Goal: Task Accomplishment & Management: Complete application form

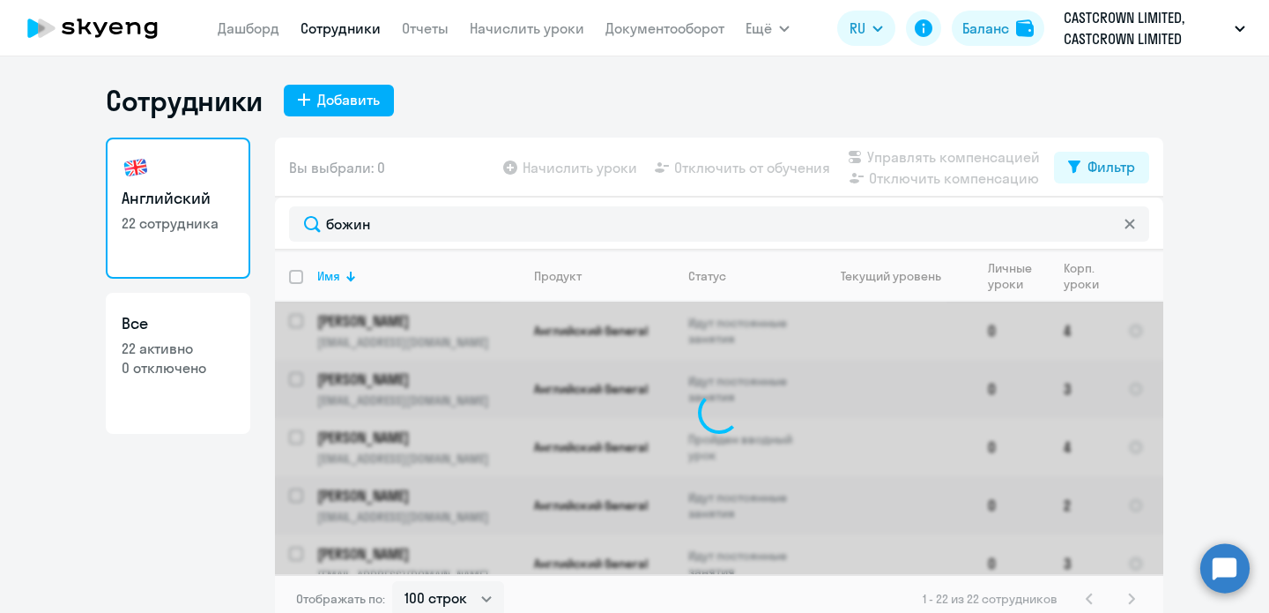
select select "100"
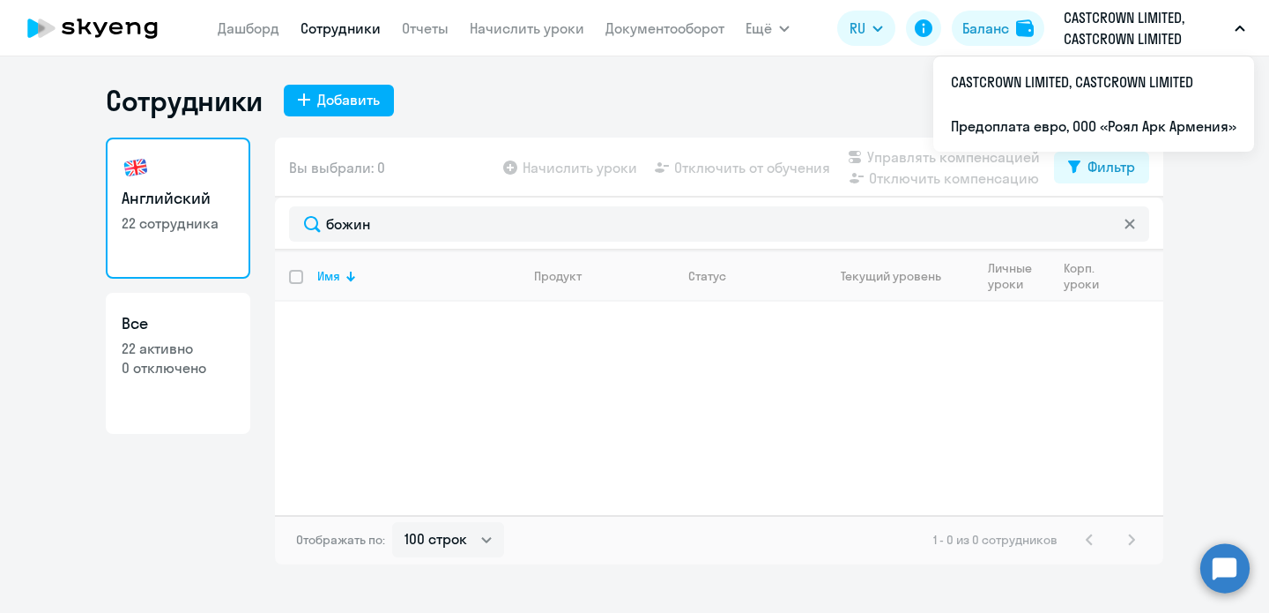
type input "божин"
click at [1073, 19] on p "CASTCROWN LIMITED, CASTCROWN LIMITED" at bounding box center [1146, 28] width 164 height 42
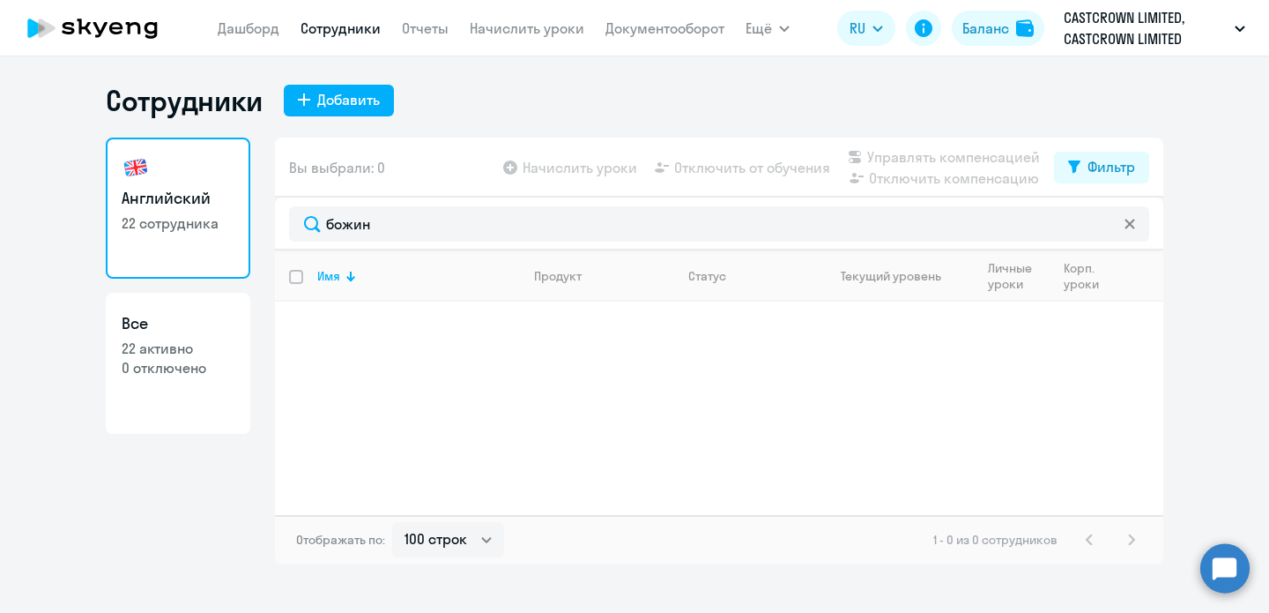
click at [1245, 26] on icon "button" at bounding box center [1240, 29] width 11 height 6
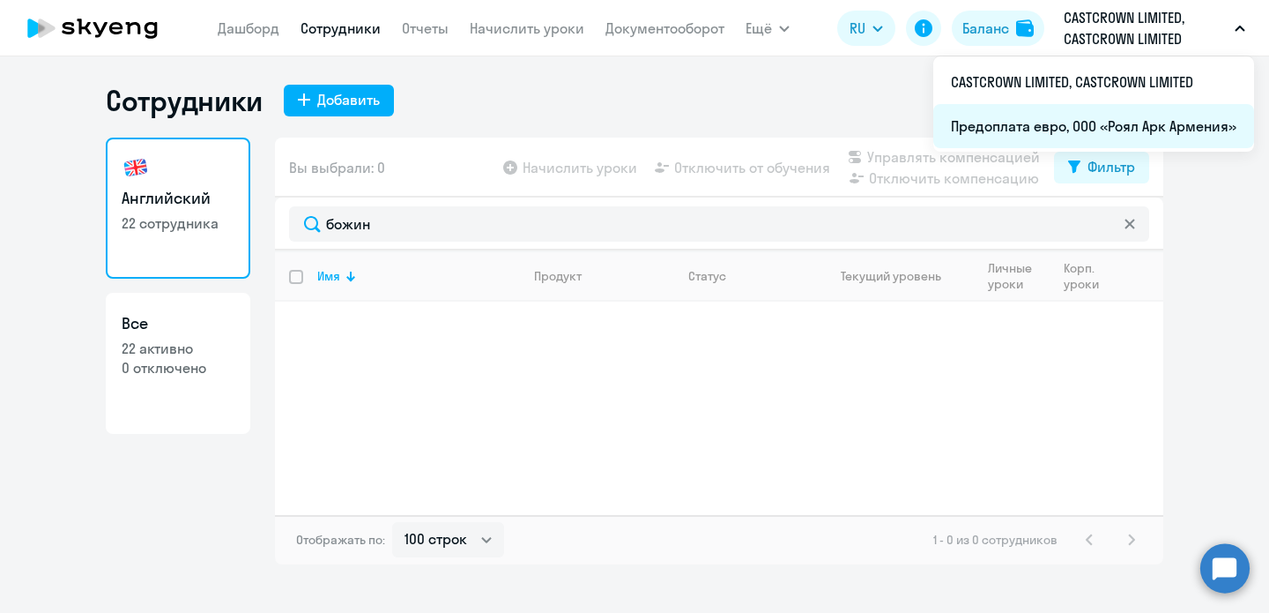
click at [1064, 117] on li "Предоплата евро, ООО «Роял Арк Армения»" at bounding box center [1093, 126] width 321 height 44
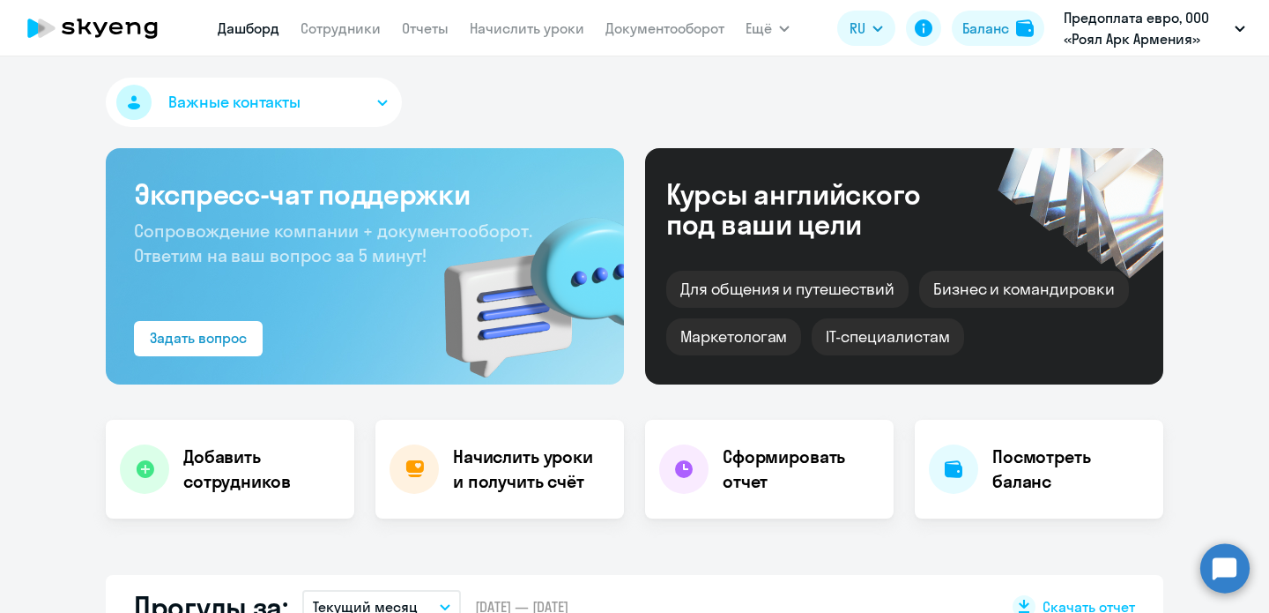
select select "30"
click at [324, 31] on link "Сотрудники" at bounding box center [341, 28] width 80 height 18
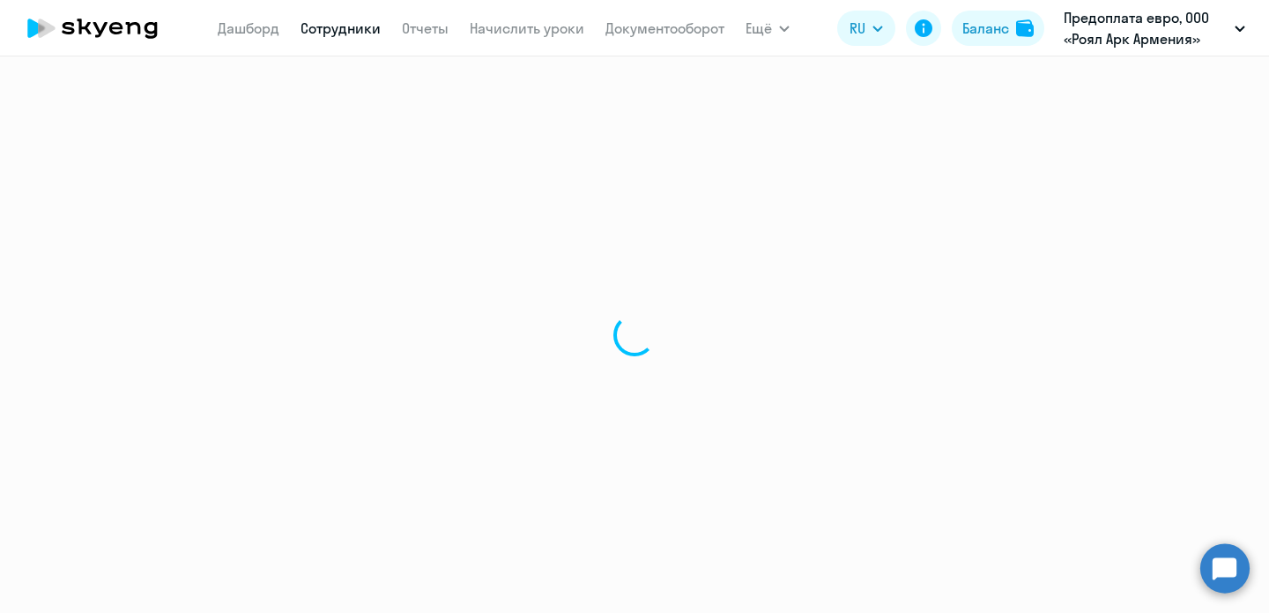
select select "30"
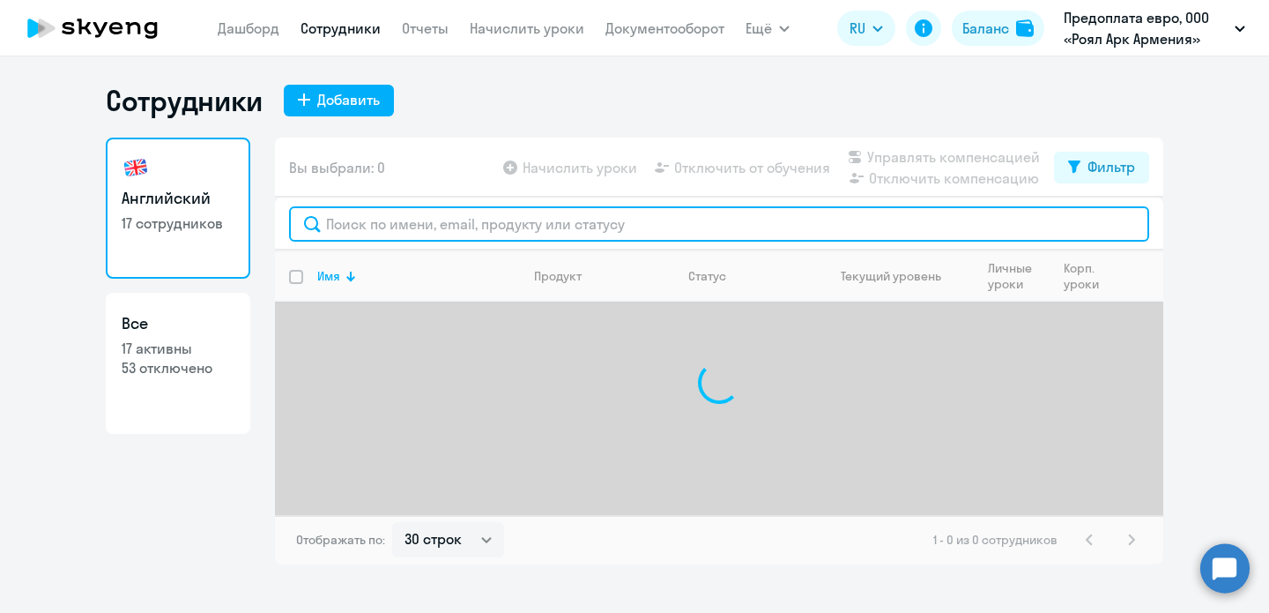
click at [583, 217] on input "text" at bounding box center [719, 223] width 860 height 35
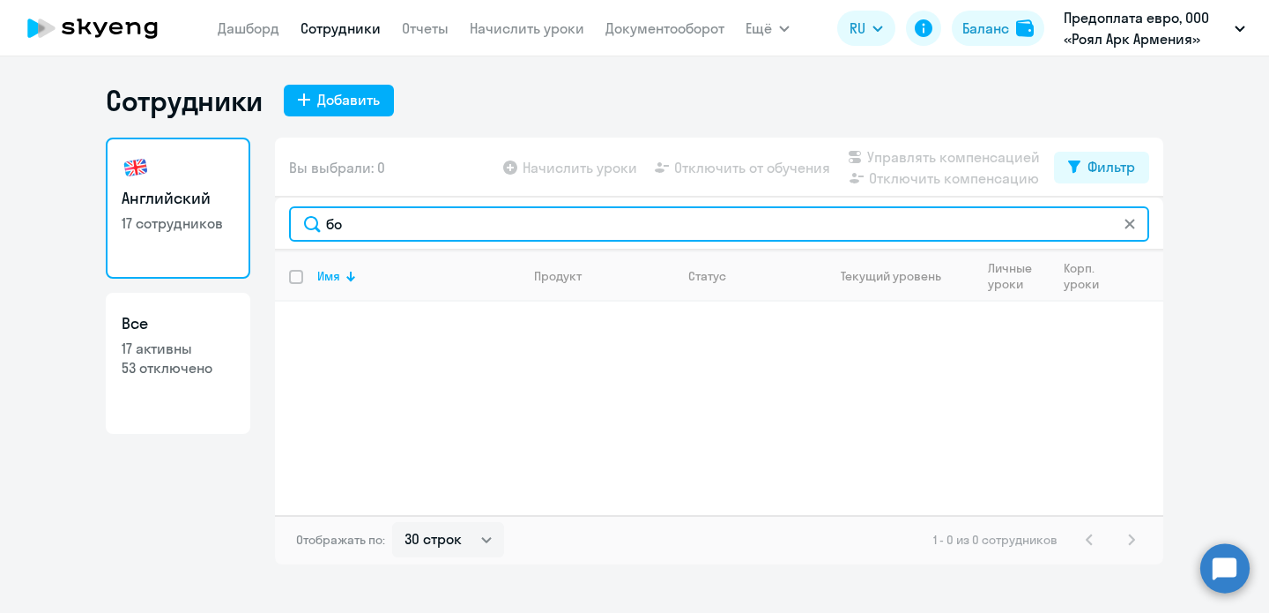
type input "б"
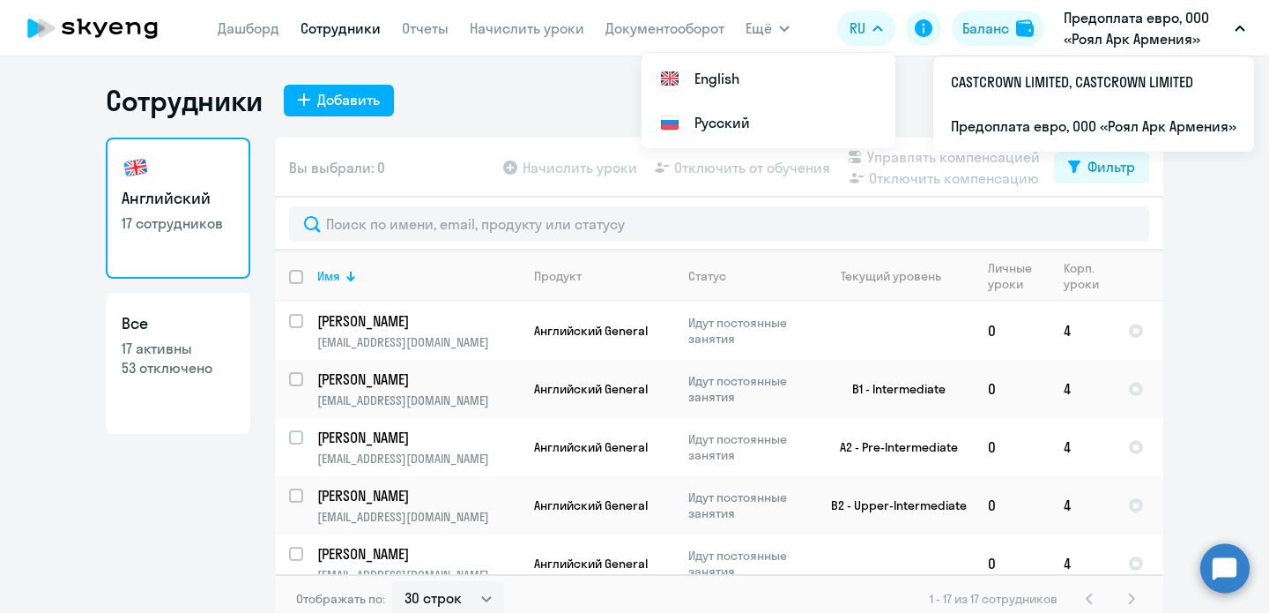
click at [1170, 4] on app-header "[PERSON_NAME] Отчеты Начислить уроки Документооборот Ещё Дашборд Сотрудники Отч…" at bounding box center [634, 28] width 1269 height 56
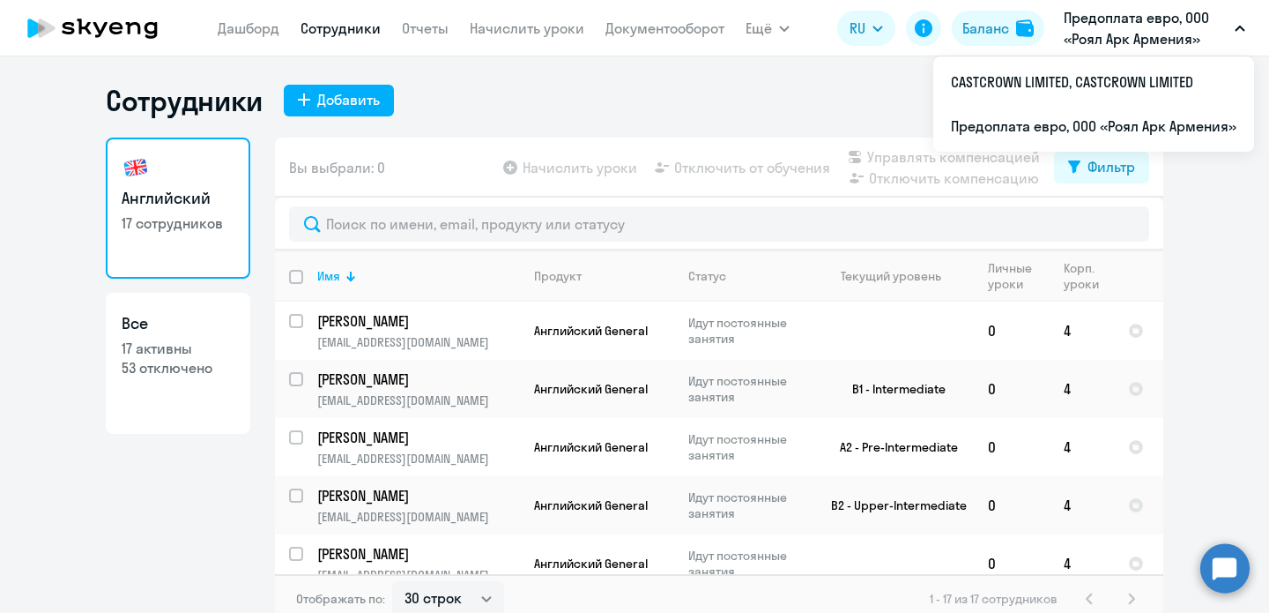
click at [1170, 32] on p "Предоплата евро, ООО «Роял Арк Армения»" at bounding box center [1146, 28] width 164 height 42
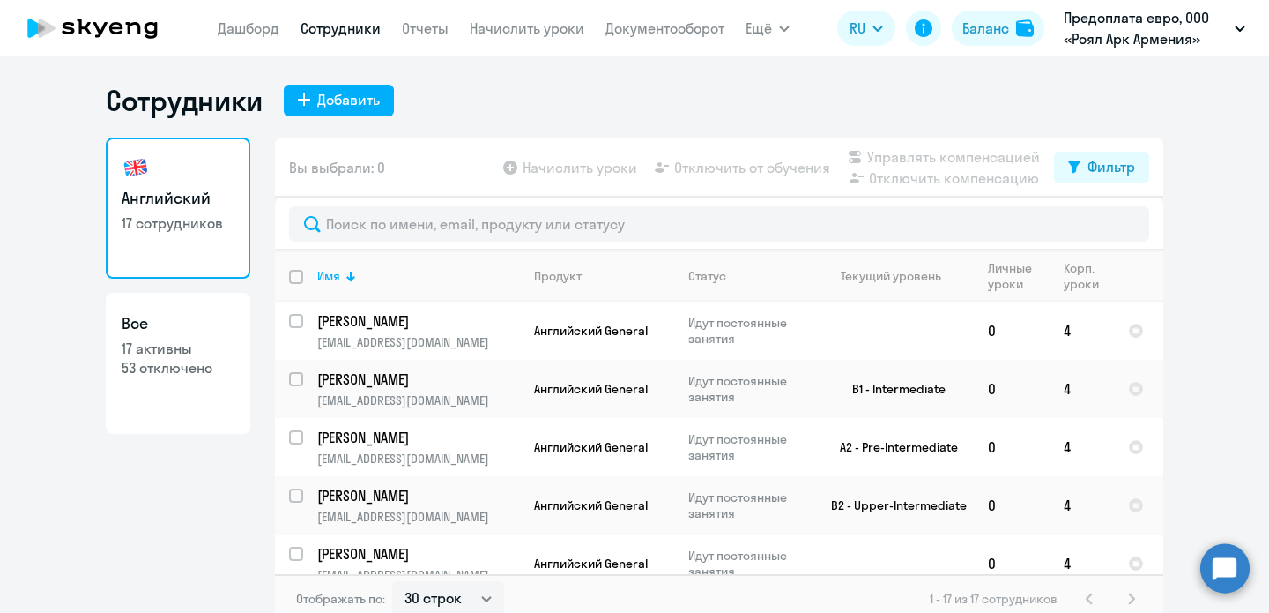
click at [1170, 35] on p "Предоплата евро, ООО «Роял Арк Армения»" at bounding box center [1146, 28] width 164 height 42
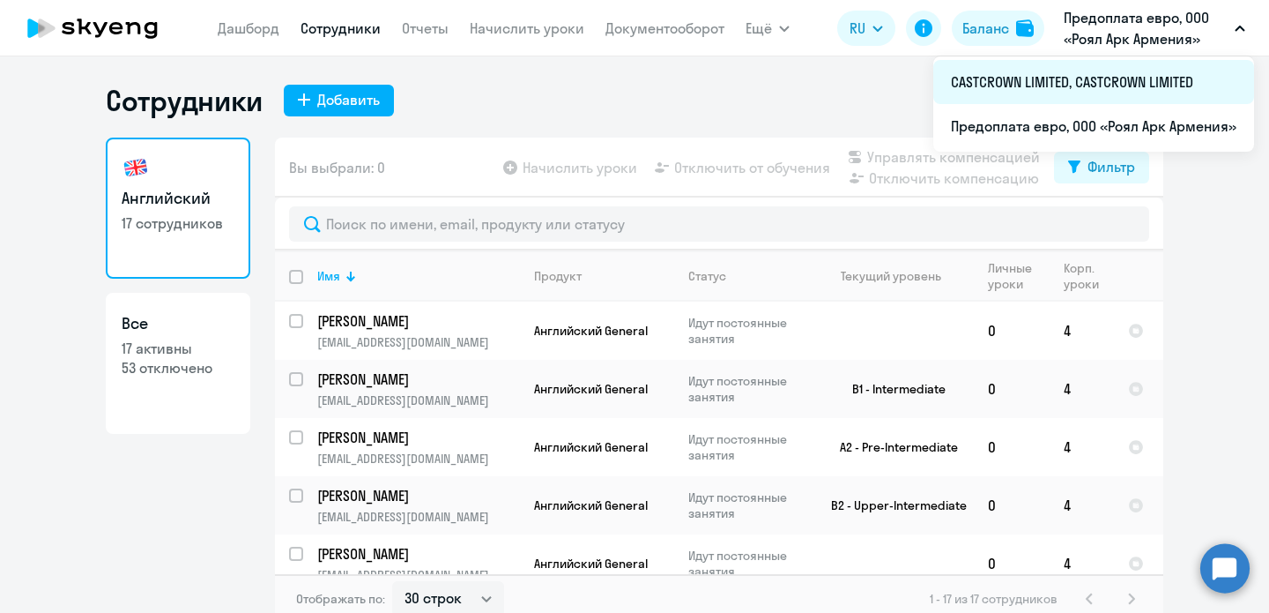
click at [1110, 80] on li "CASTCROWN LIMITED, CASTCROWN LIMITED" at bounding box center [1093, 82] width 321 height 44
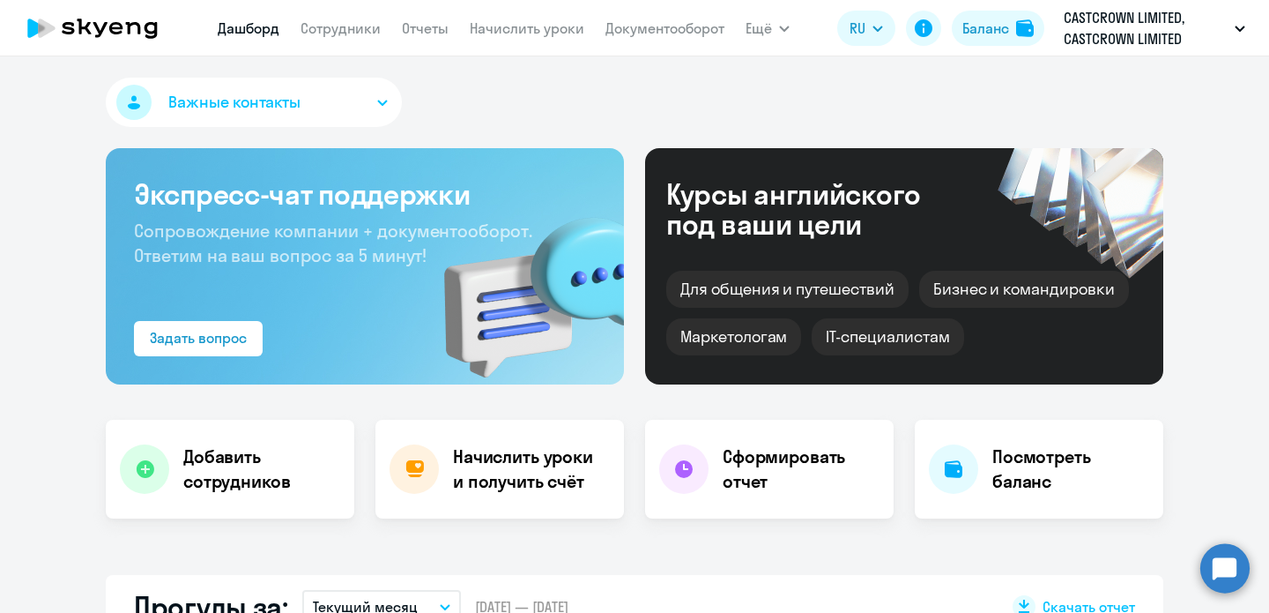
select select "30"
click at [350, 33] on link "Сотрудники" at bounding box center [341, 28] width 80 height 18
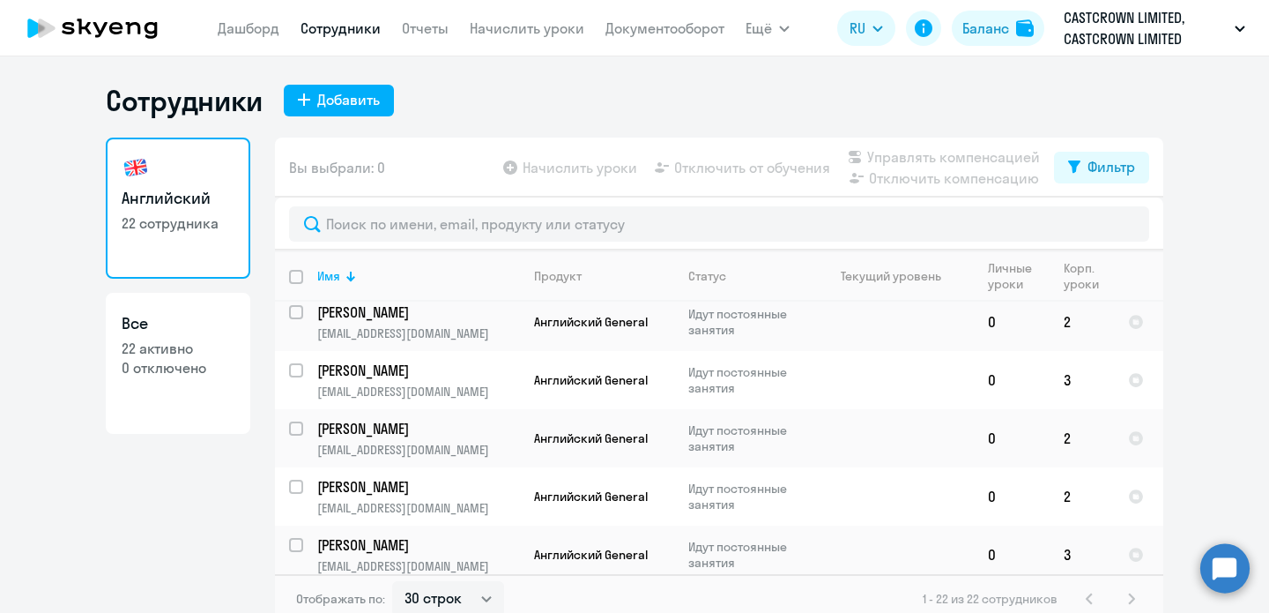
scroll to position [11, 0]
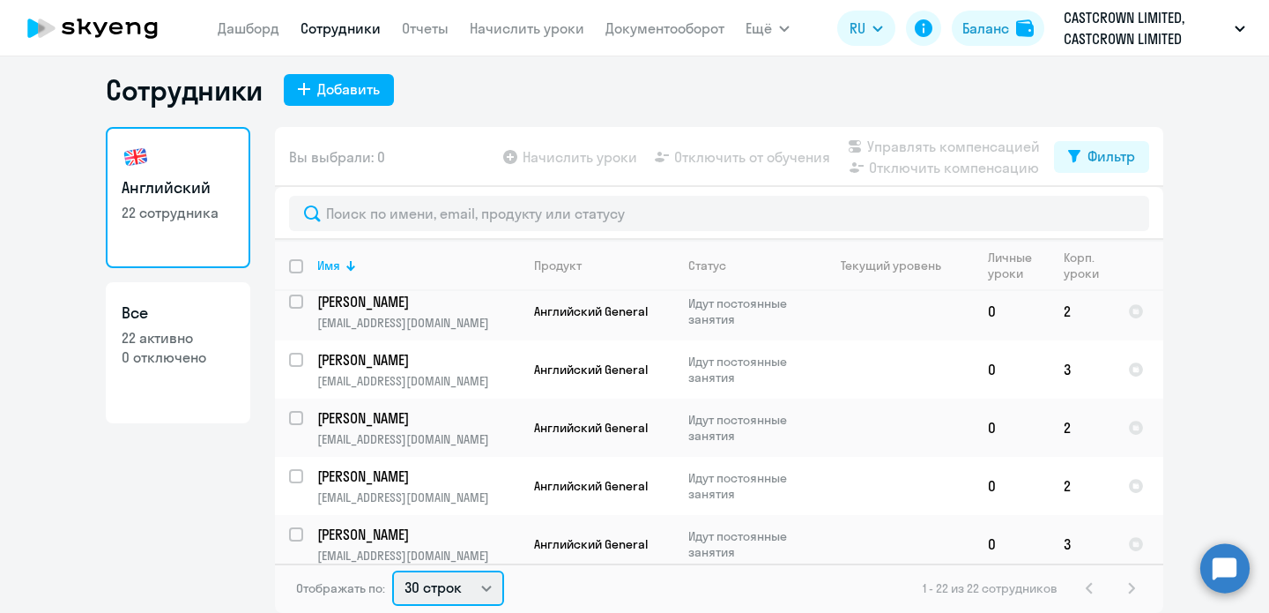
click at [455, 583] on select "30 строк 50 строк 100 строк" at bounding box center [448, 587] width 112 height 35
select select "100"
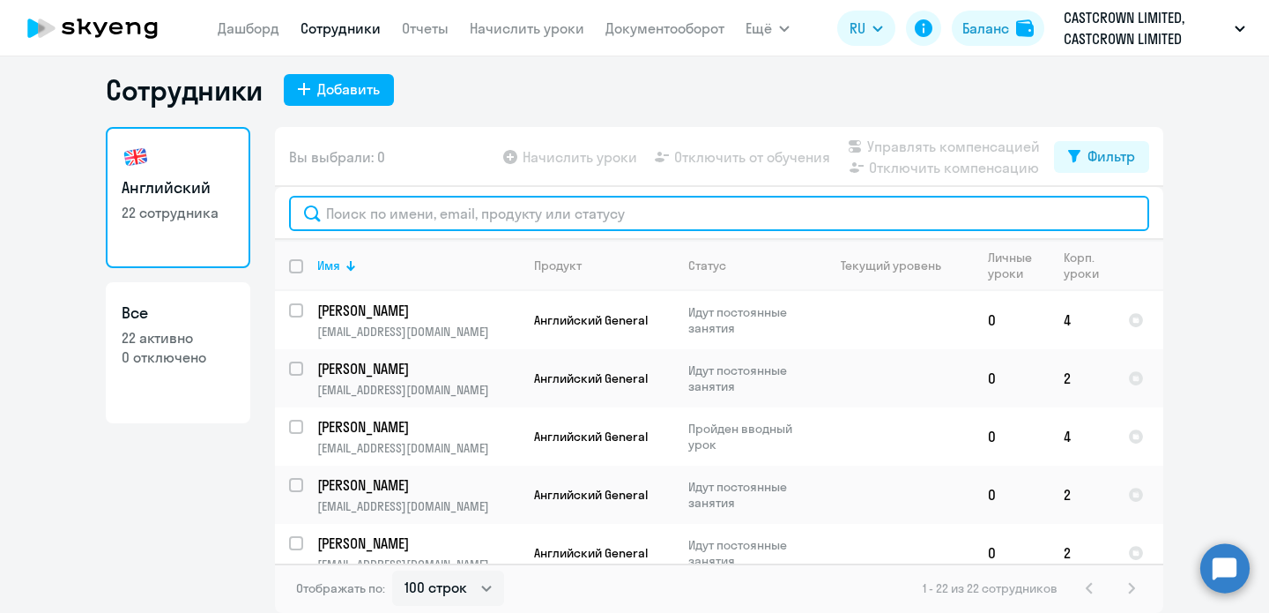
click at [524, 218] on input "text" at bounding box center [719, 213] width 860 height 35
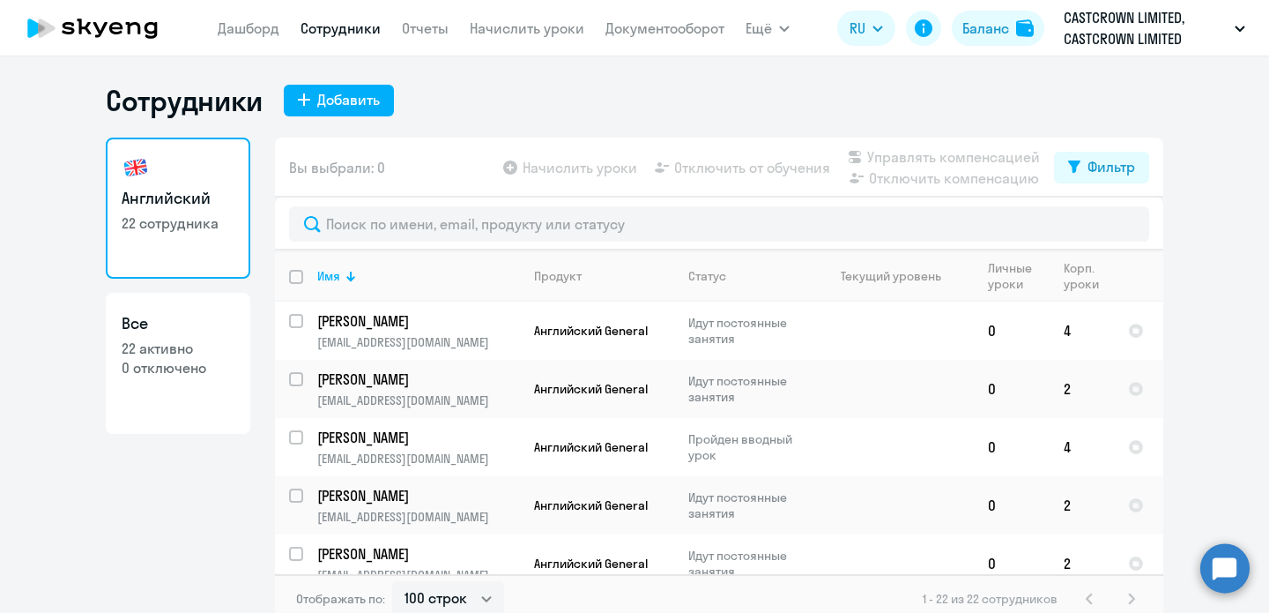
click at [365, 81] on div "Сотрудники Добавить Английский 22 сотрудника Все 22 активно 0 отключено Вы выбр…" at bounding box center [634, 334] width 1269 height 556
click at [365, 95] on div "Добавить" at bounding box center [348, 99] width 63 height 21
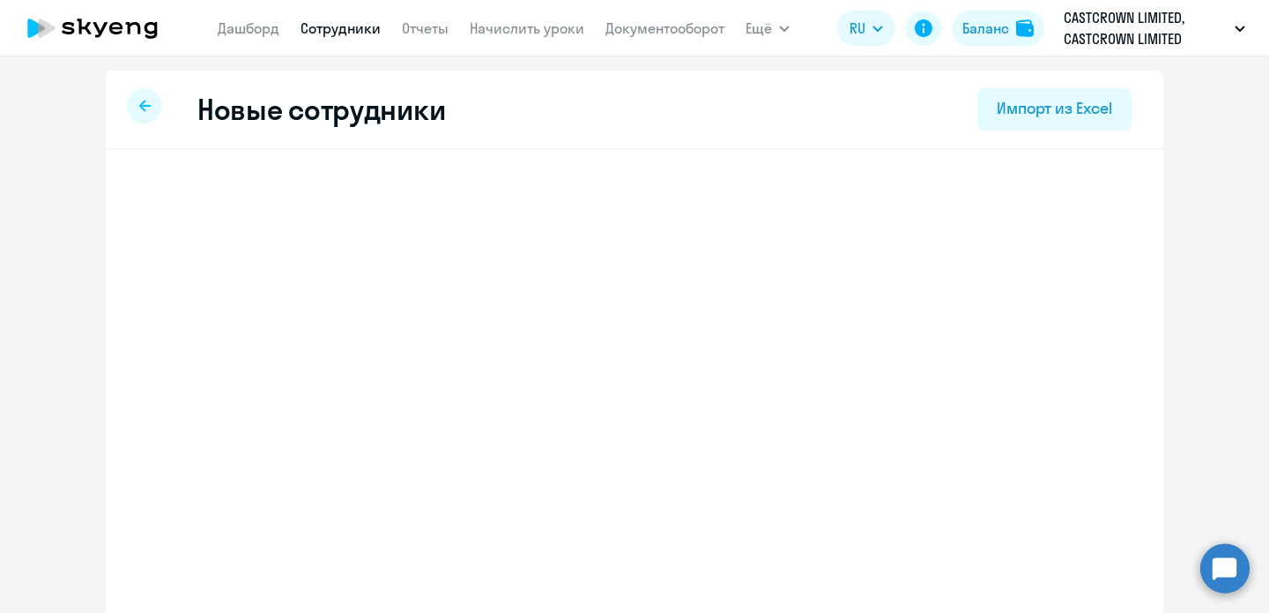
select select "english_adult_not_native_speaker"
select select "3"
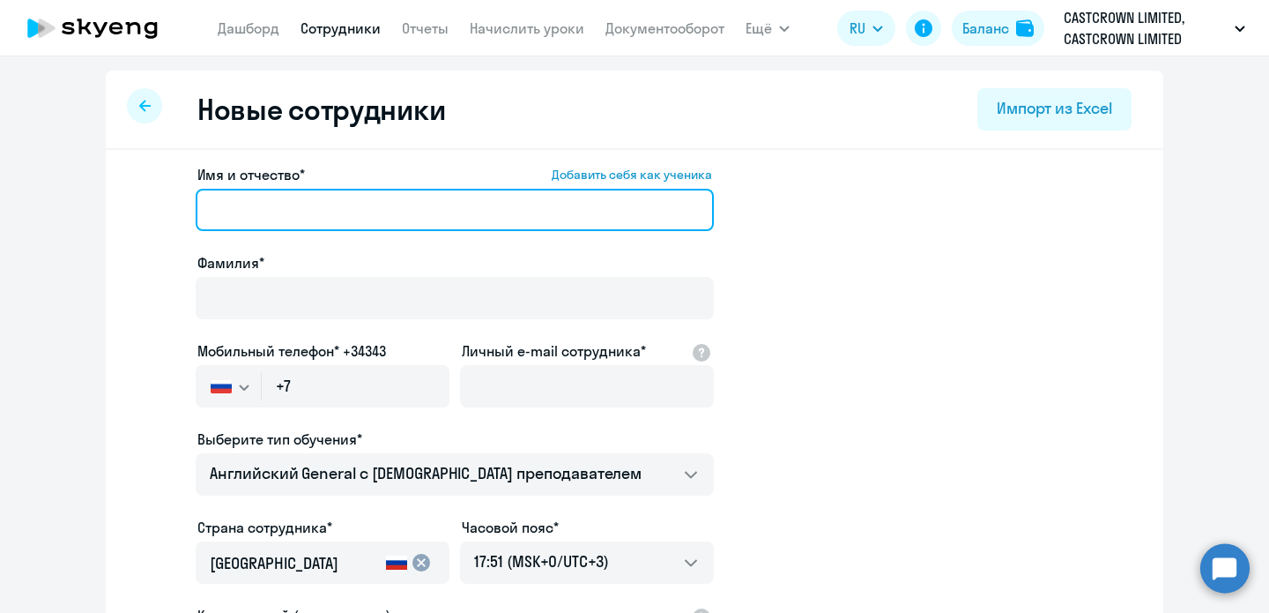
click at [352, 213] on input "Имя и отчество* Добавить себя как ученика" at bounding box center [455, 210] width 518 height 42
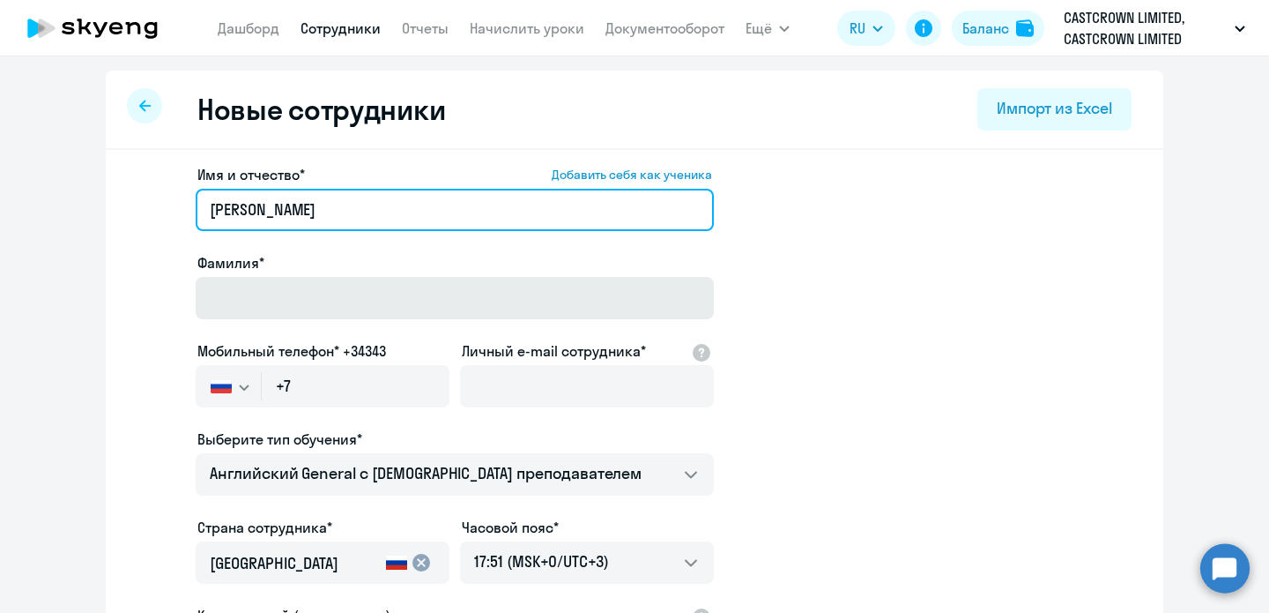
type input "[PERSON_NAME]"
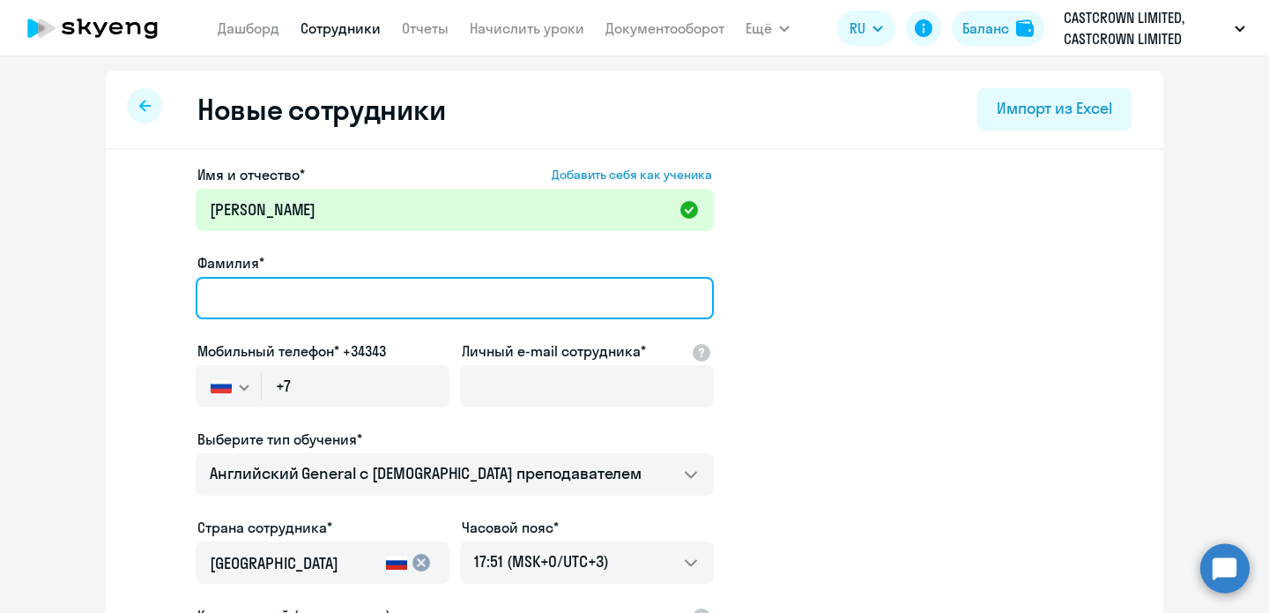
click at [360, 297] on input "Фамилия*" at bounding box center [455, 298] width 518 height 42
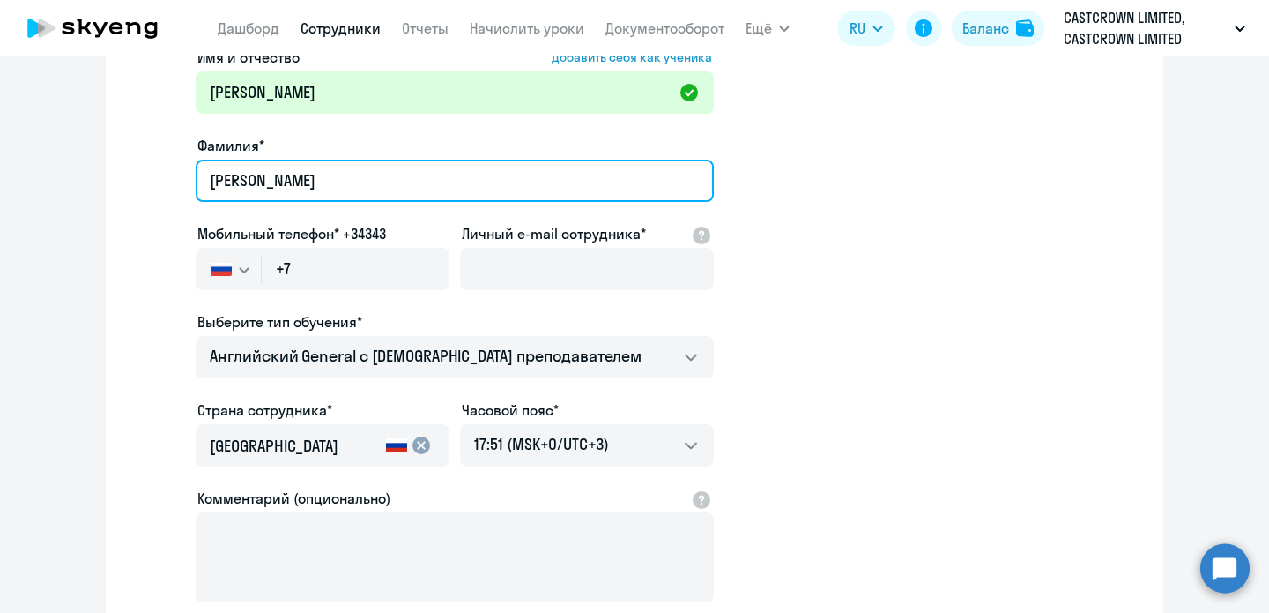
scroll to position [119, 0]
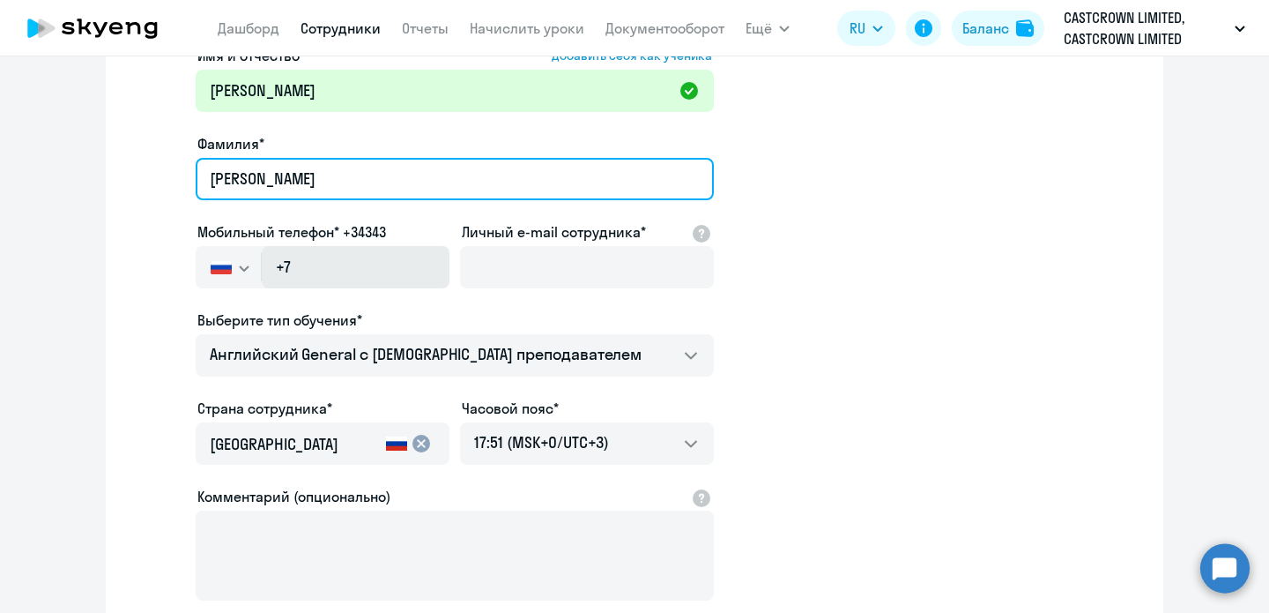
type input "[PERSON_NAME]"
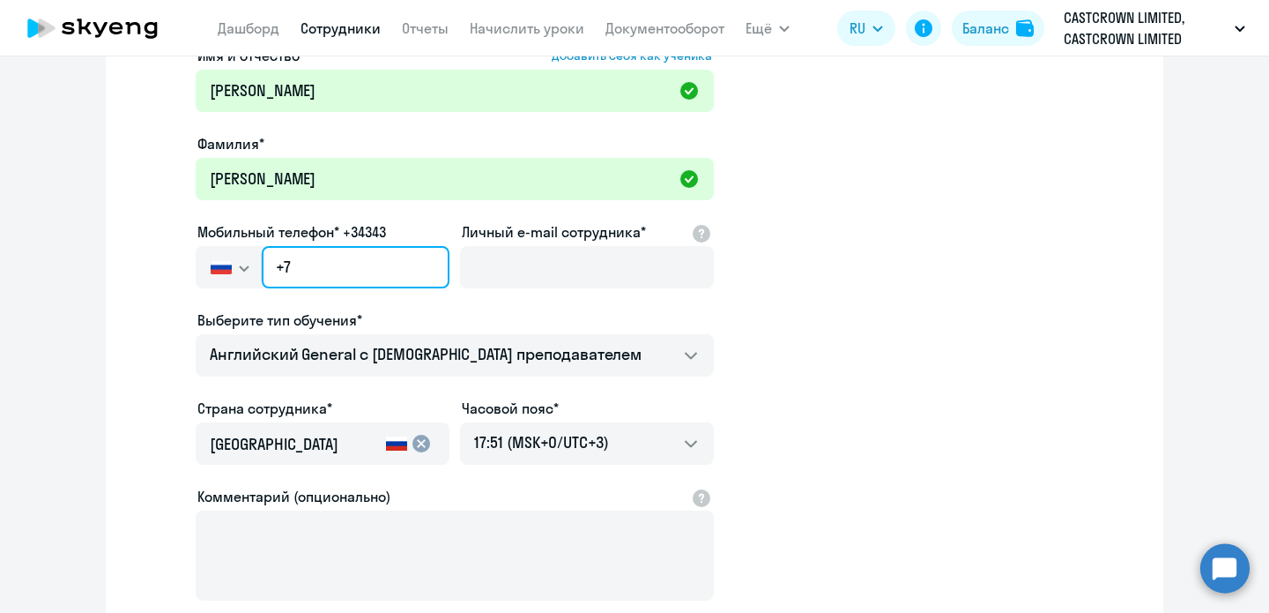
click at [373, 272] on input "+7" at bounding box center [356, 267] width 188 height 42
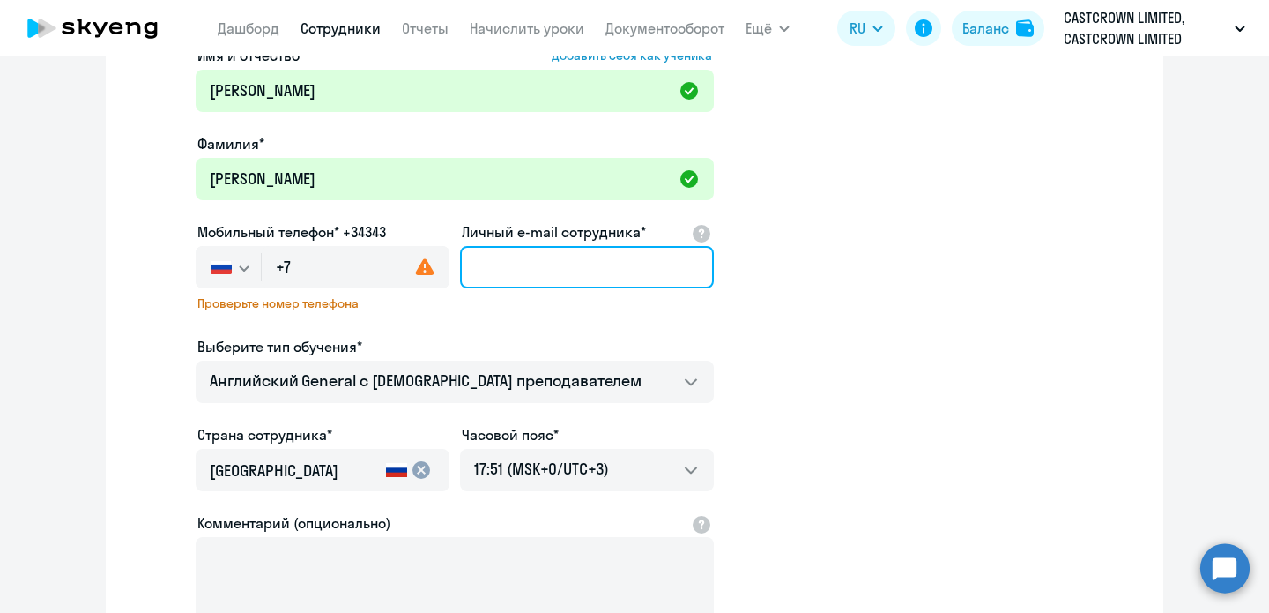
click at [516, 253] on input "Личный e-mail сотрудника*" at bounding box center [587, 267] width 254 height 42
paste input "[EMAIL_ADDRESS][DOMAIN_NAME]"
type input "[EMAIL_ADDRESS][DOMAIN_NAME]"
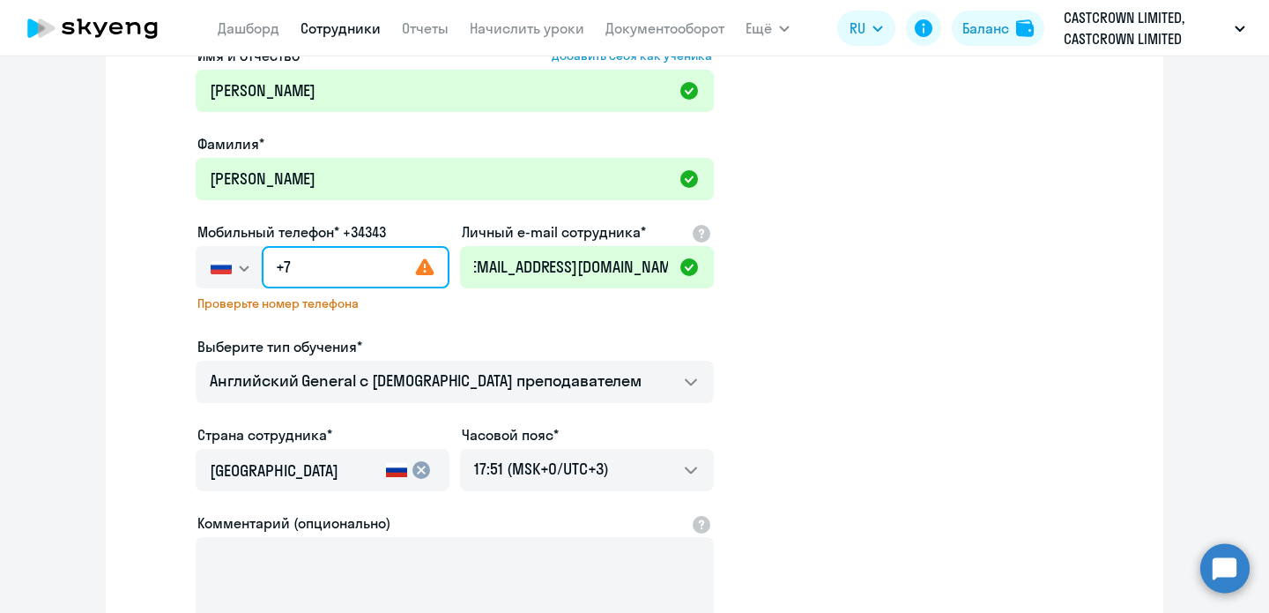
scroll to position [0, 0]
click at [350, 265] on input "+7" at bounding box center [356, 267] width 188 height 42
paste input "[PHONE_NUMBER]"
type input "[PHONE_NUMBER]"
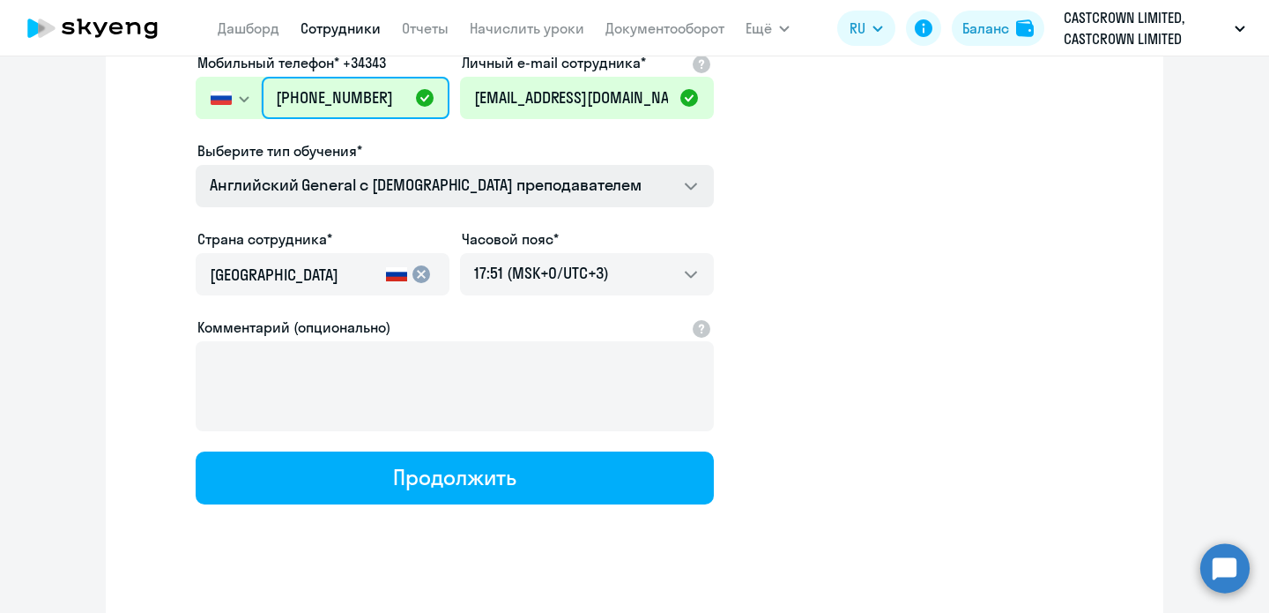
scroll to position [311, 0]
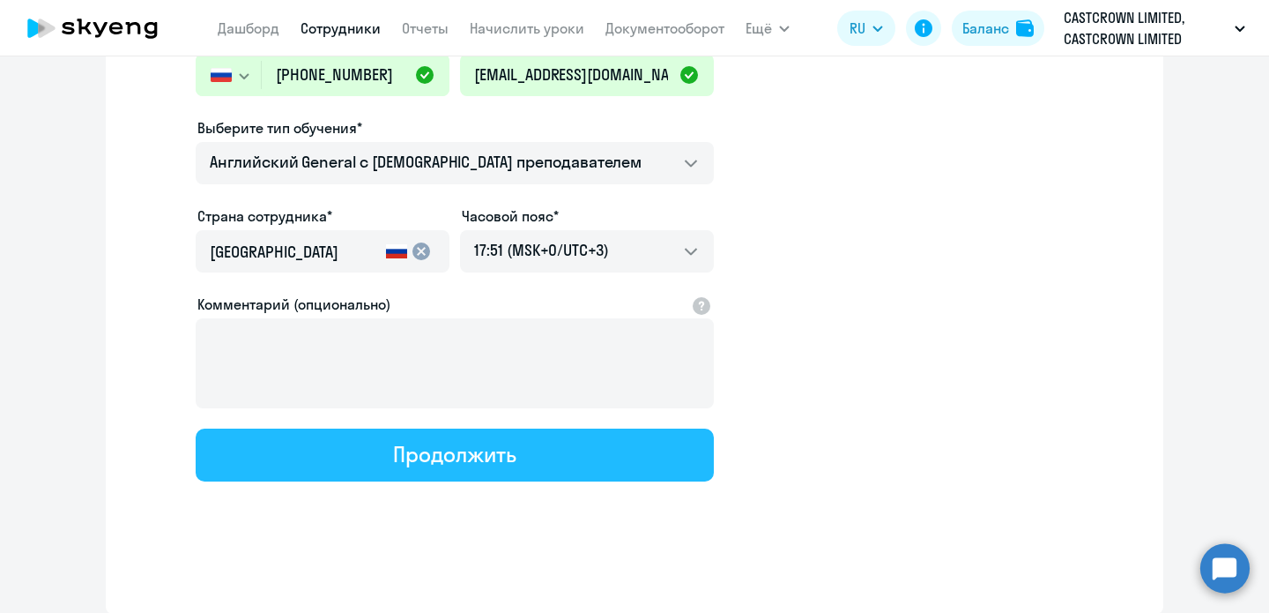
click at [456, 469] on button "Продолжить" at bounding box center [455, 454] width 518 height 53
select select "english_adult_not_native_speaker"
select select "3"
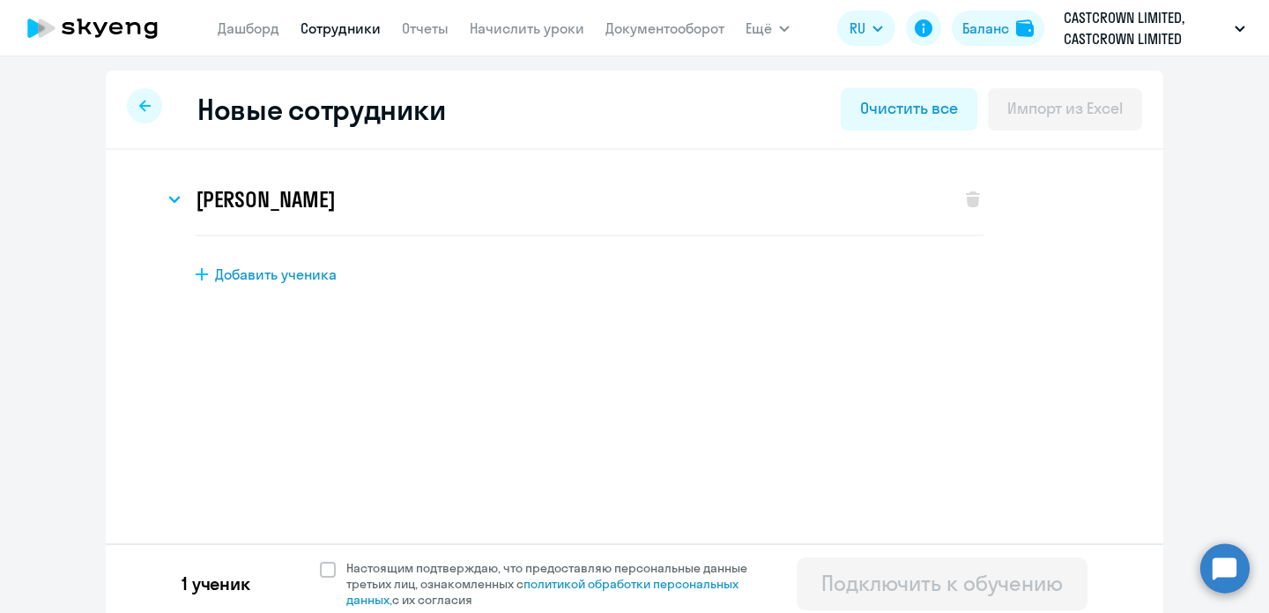
scroll to position [9, 0]
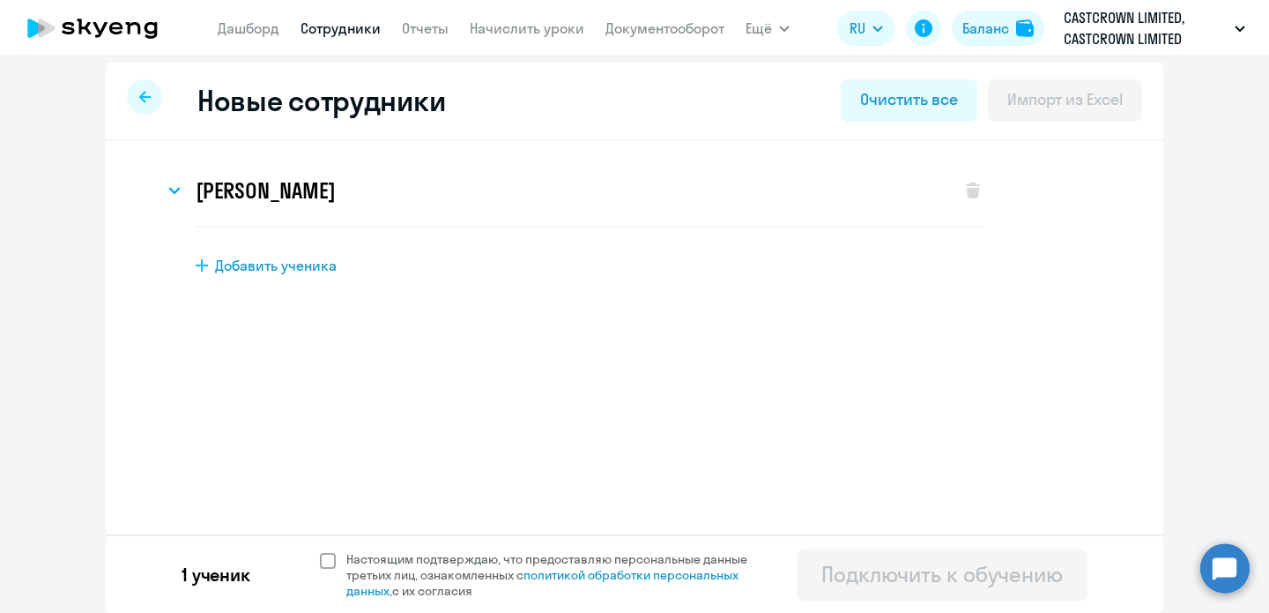
click at [325, 555] on span at bounding box center [328, 561] width 16 height 16
click at [320, 551] on input "Настоящим подтверждаю, что предоставляю персональные данные третьих лиц, ознако…" at bounding box center [319, 550] width 1 height 1
checkbox input "true"
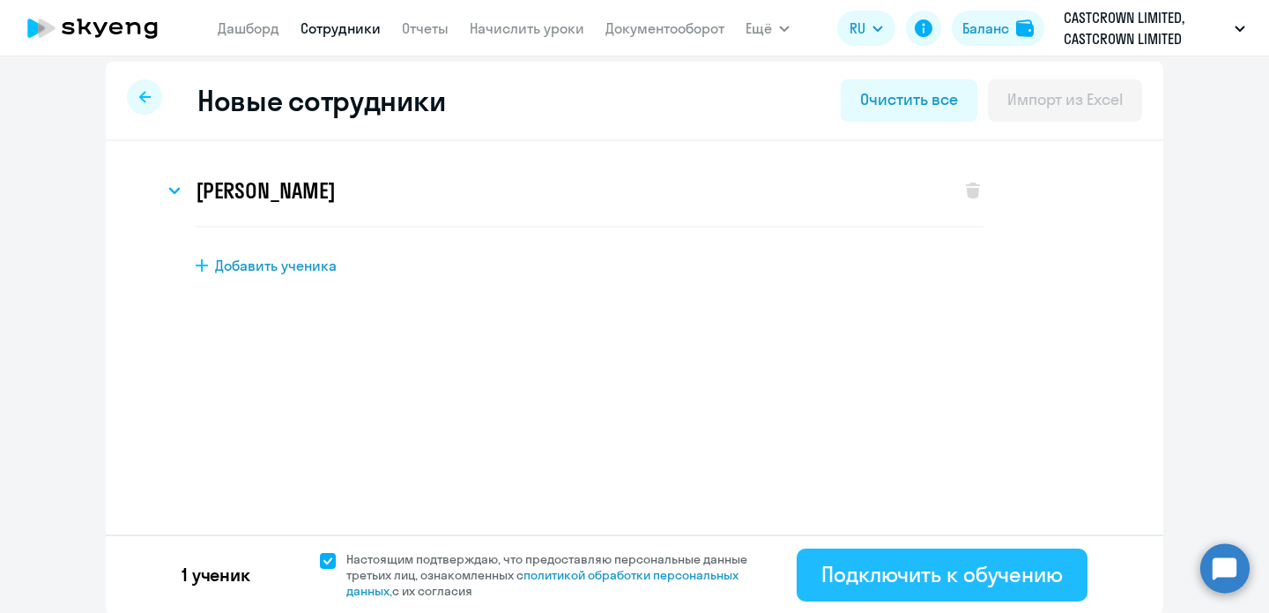
click at [852, 568] on div "Подключить к обучению" at bounding box center [942, 574] width 242 height 28
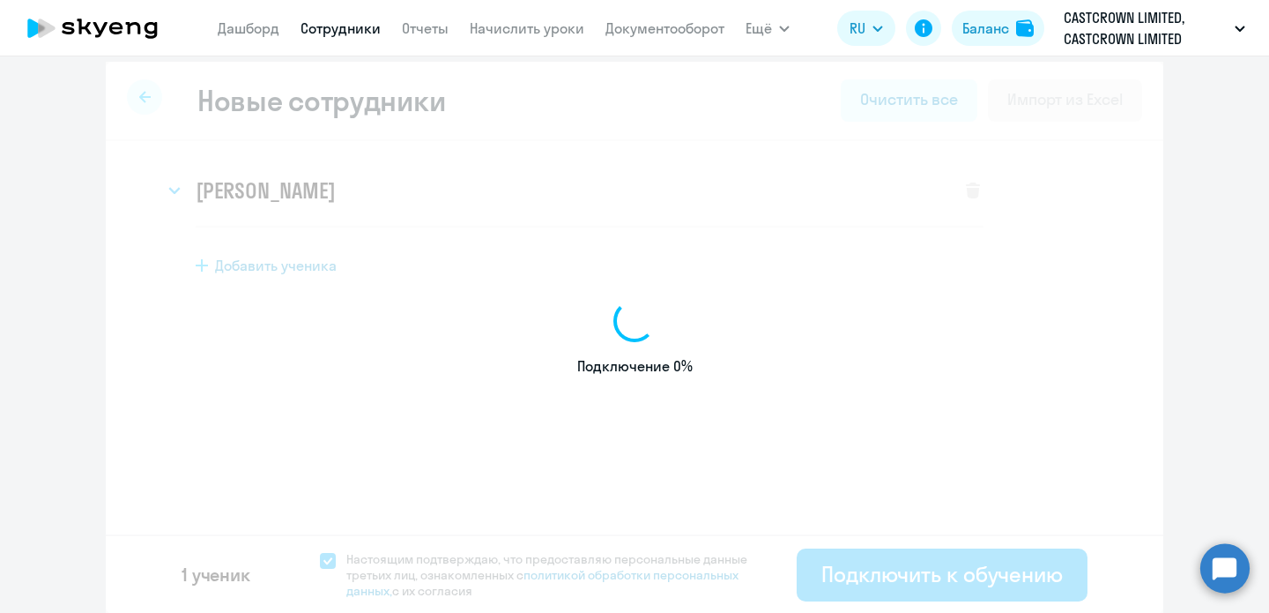
select select "english_adult_not_native_speaker"
select select "3"
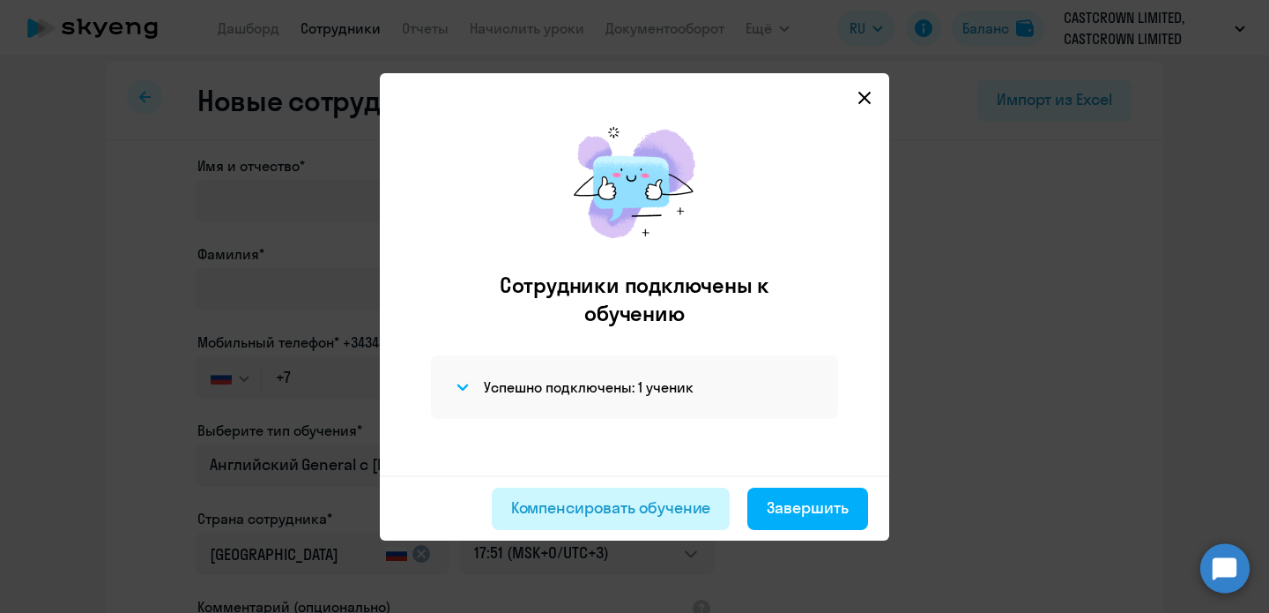
click at [678, 503] on div "Компенсировать обучение" at bounding box center [611, 507] width 200 height 23
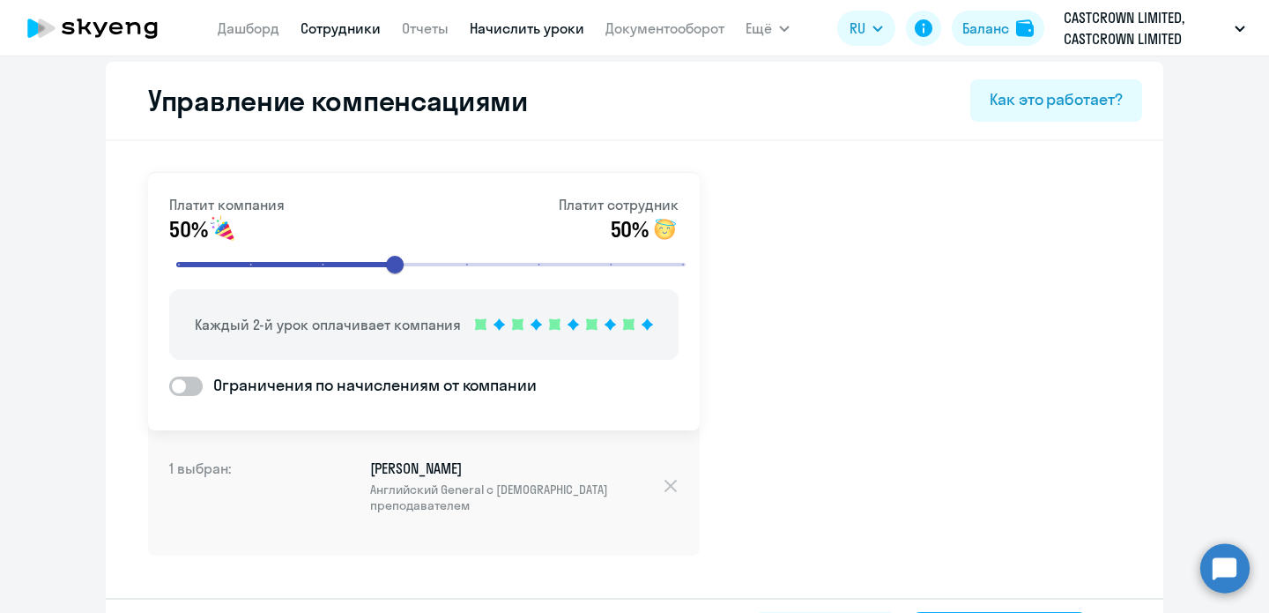
click at [493, 33] on link "Начислить уроки" at bounding box center [527, 28] width 115 height 18
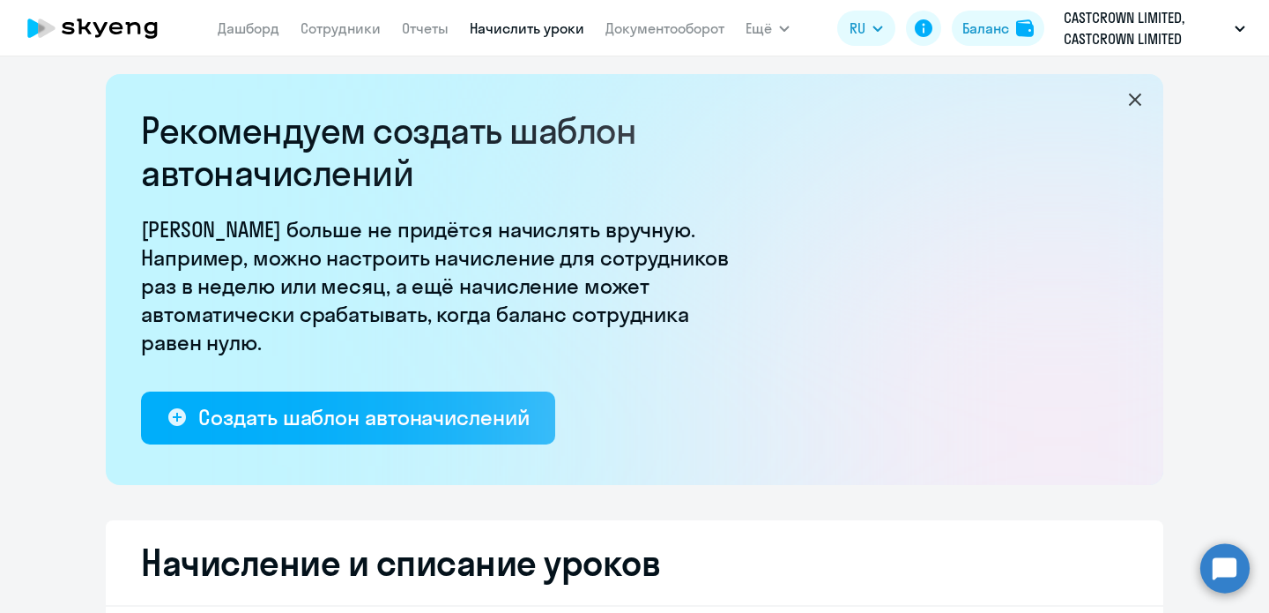
select select "10"
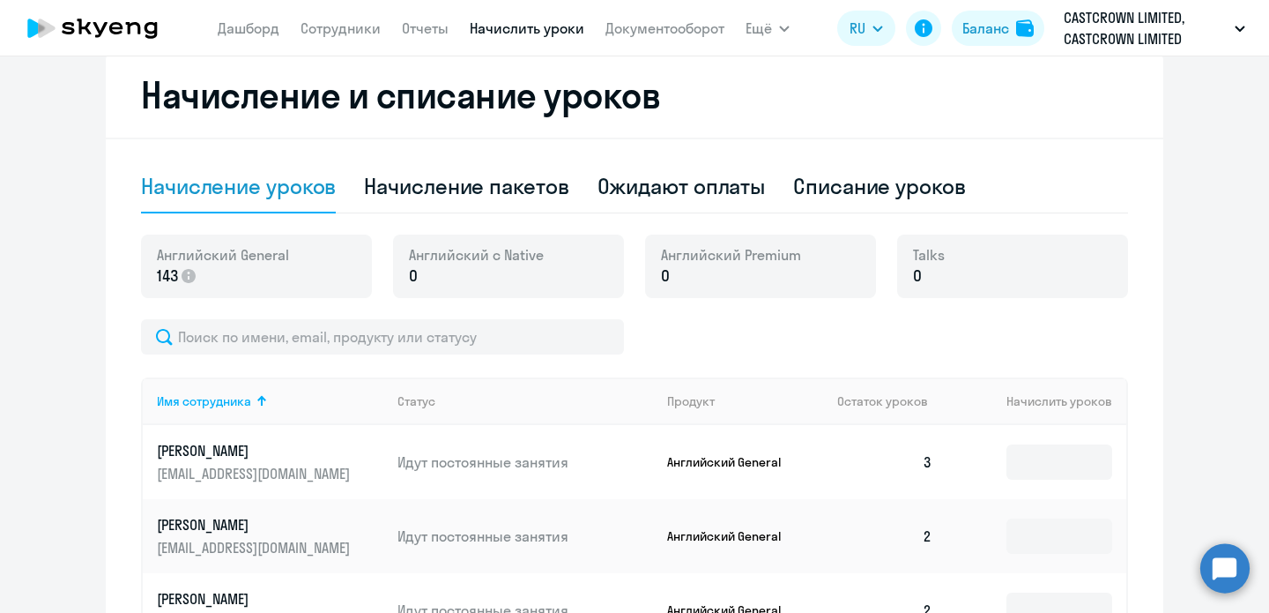
scroll to position [480, 0]
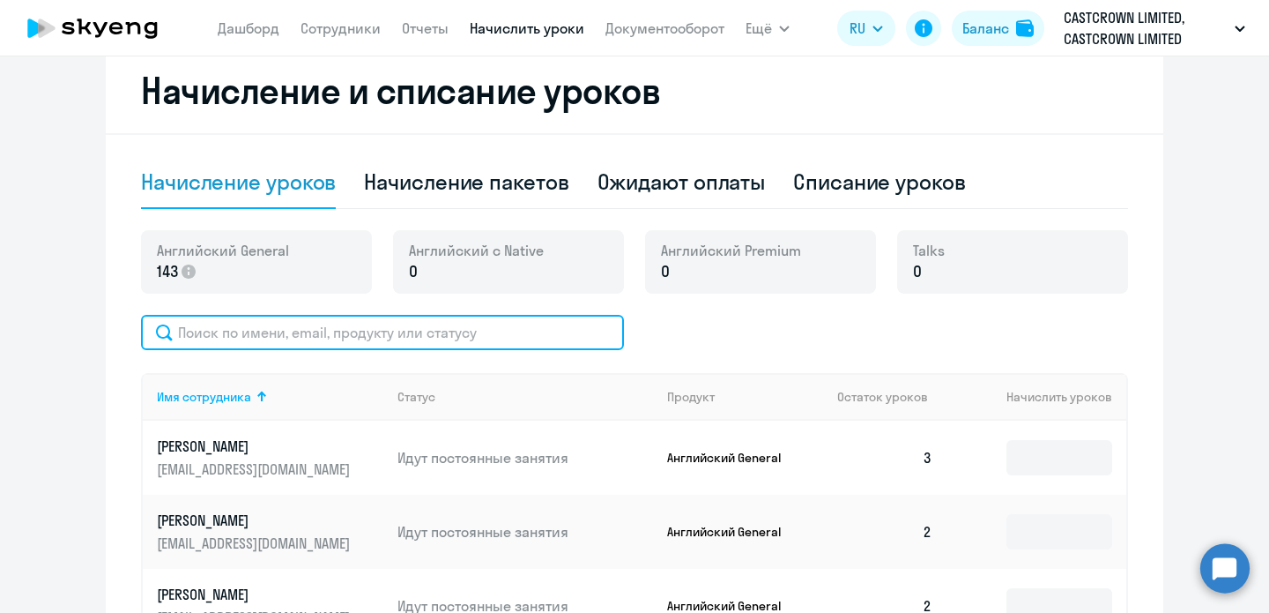
click at [407, 332] on input "text" at bounding box center [382, 332] width 483 height 35
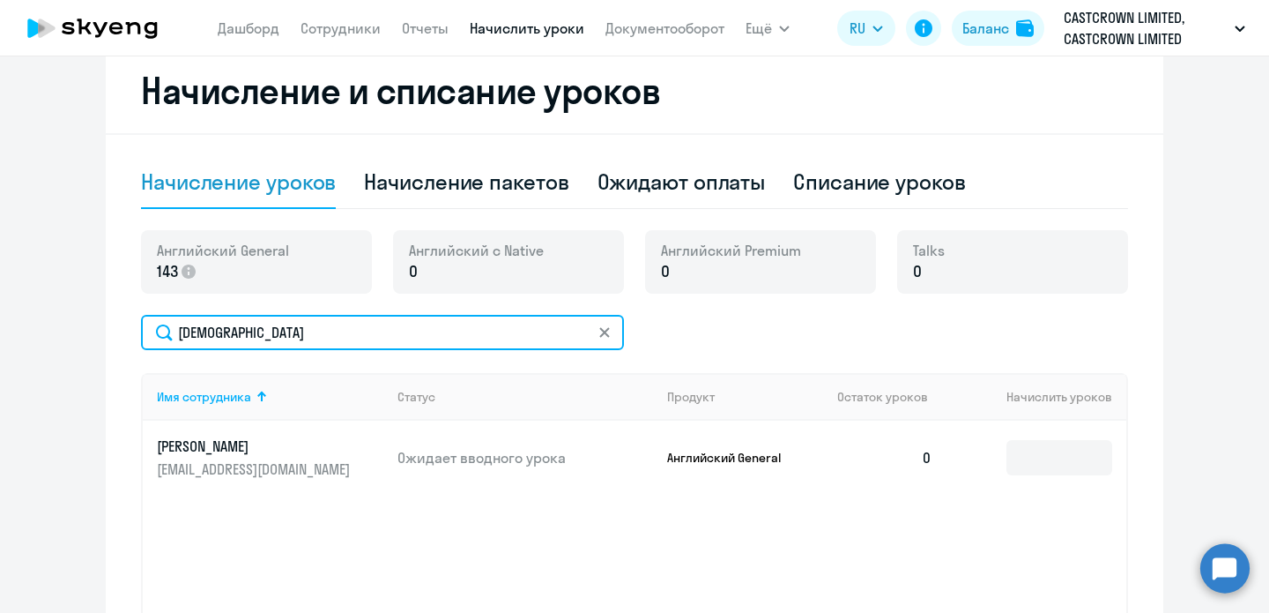
scroll to position [653, 0]
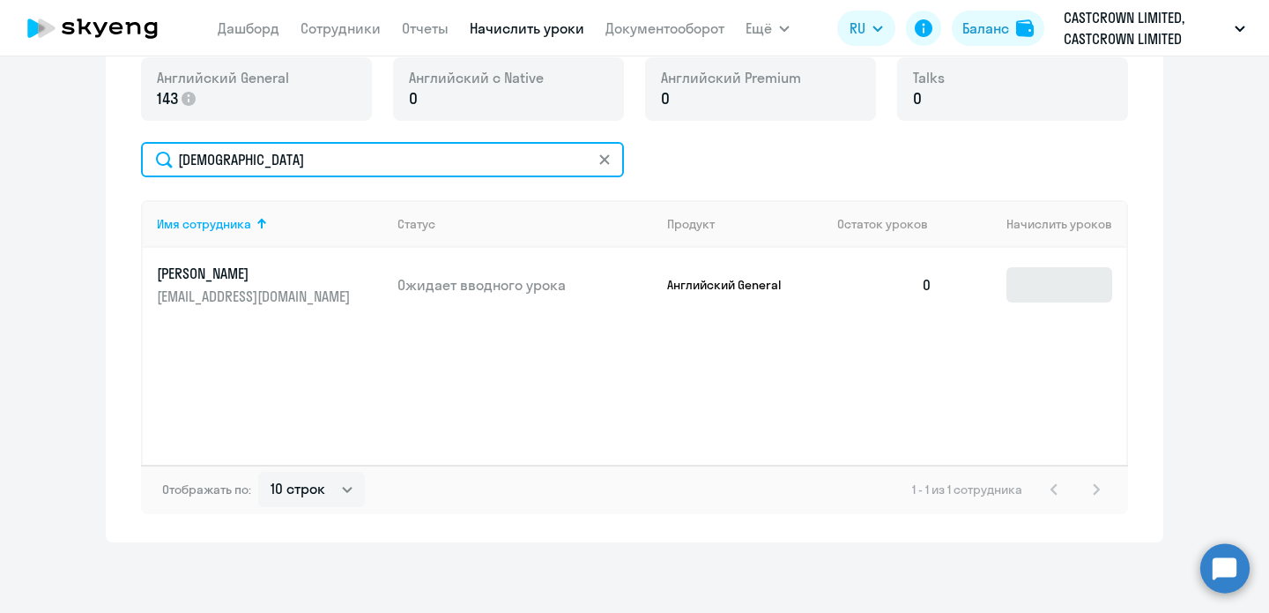
type input "[DEMOGRAPHIC_DATA]"
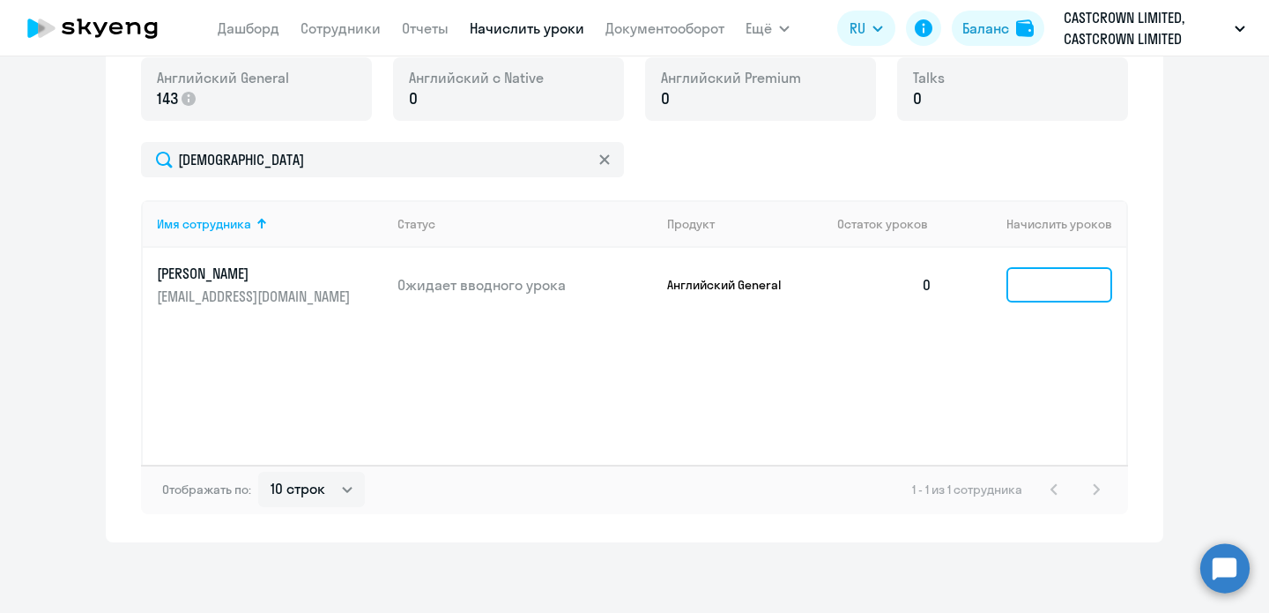
click at [1020, 293] on input at bounding box center [1060, 284] width 106 height 35
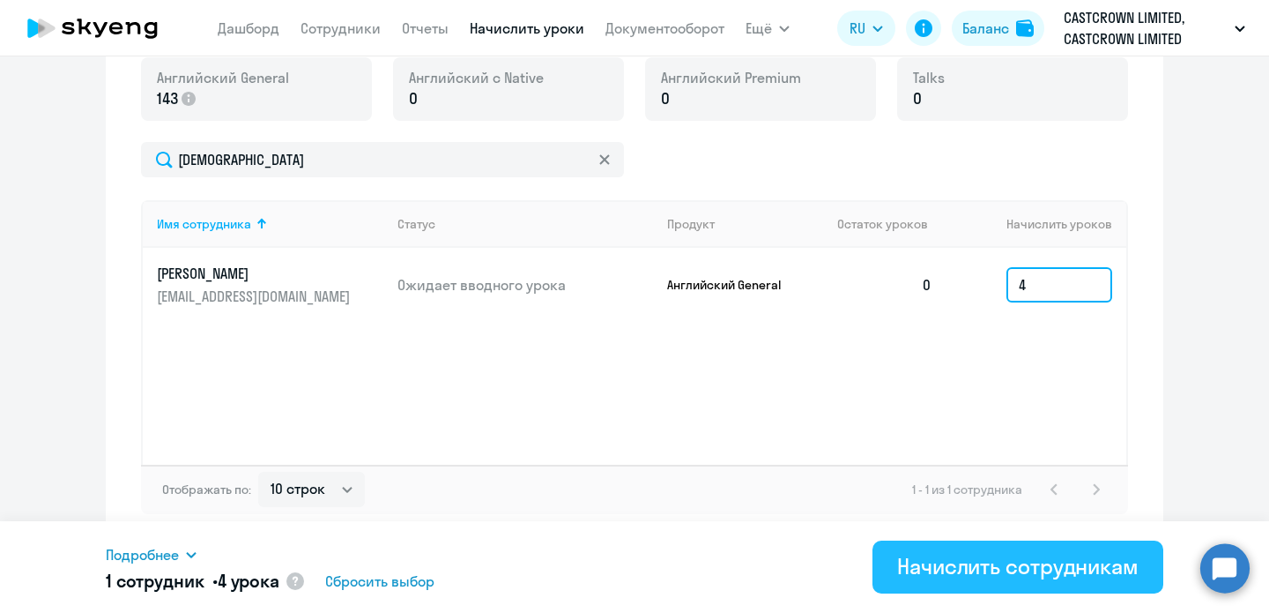
type input "4"
click at [973, 567] on div "Начислить сотрудникам" at bounding box center [1018, 566] width 242 height 28
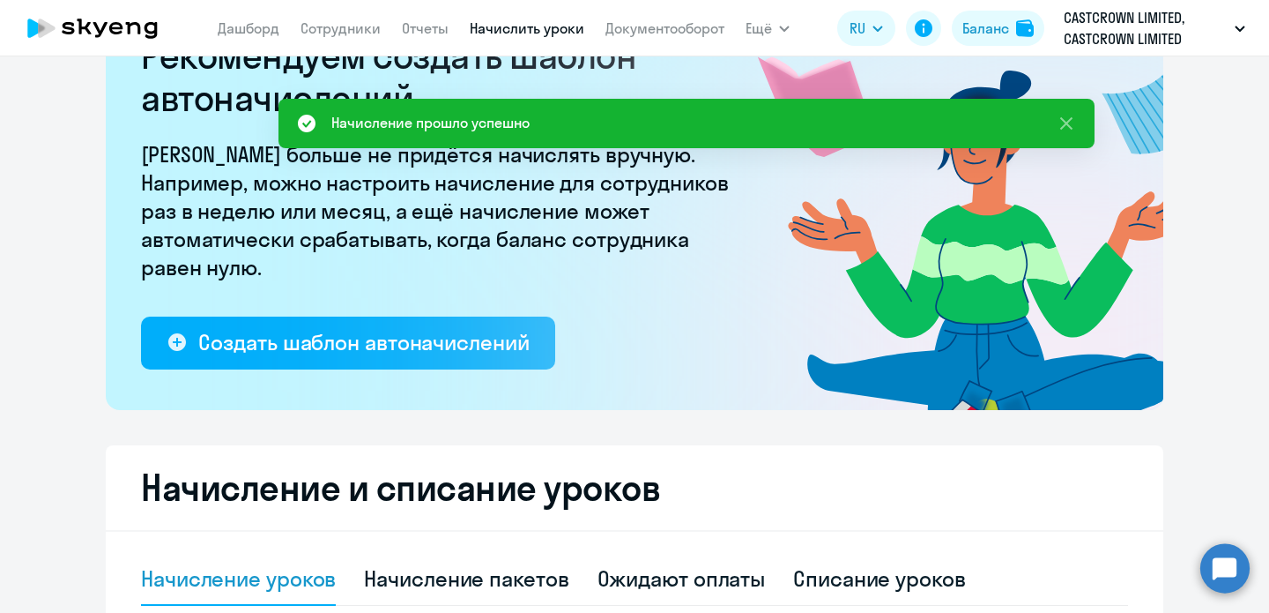
scroll to position [0, 0]
